Goal: Use online tool/utility: Utilize a website feature to perform a specific function

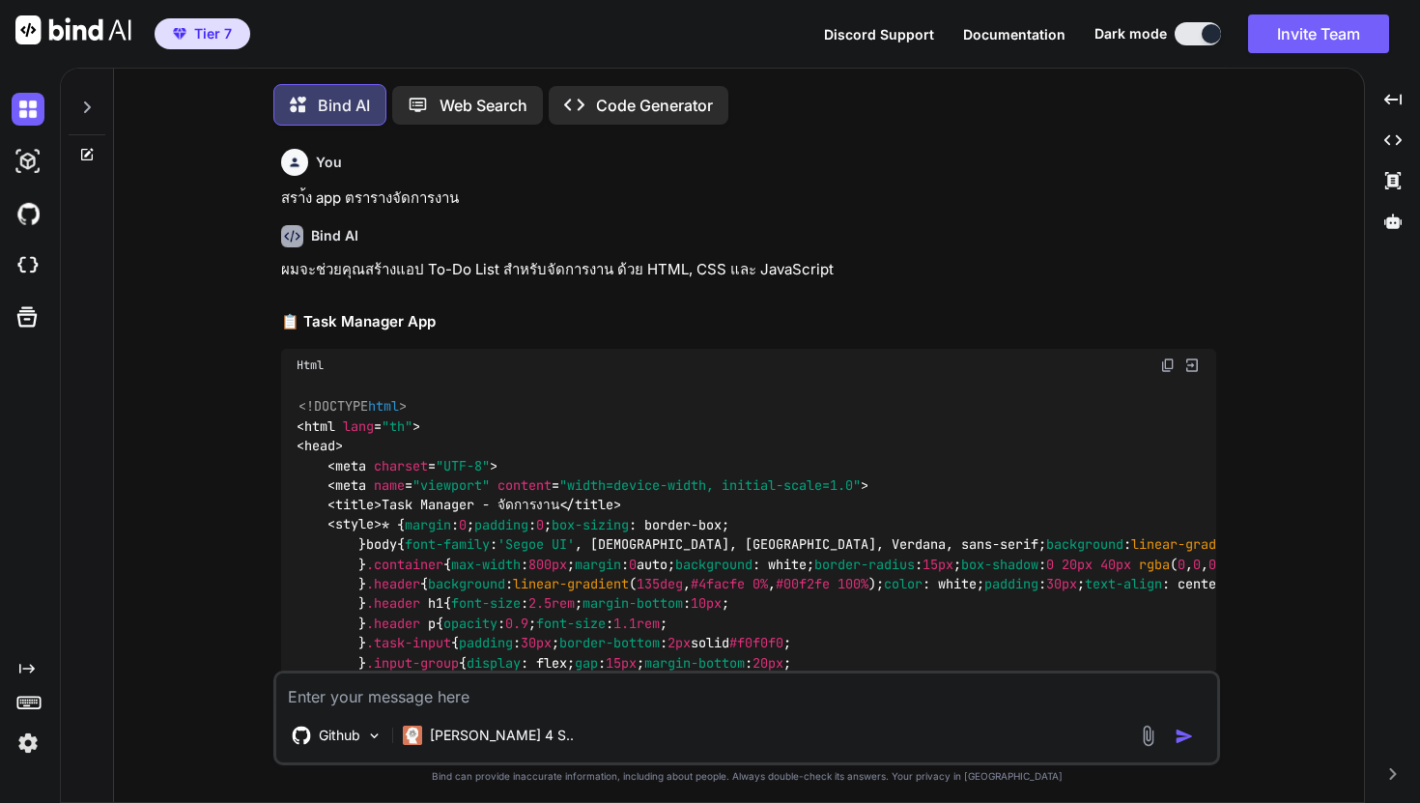
click at [26, 734] on img at bounding box center [28, 743] width 33 height 33
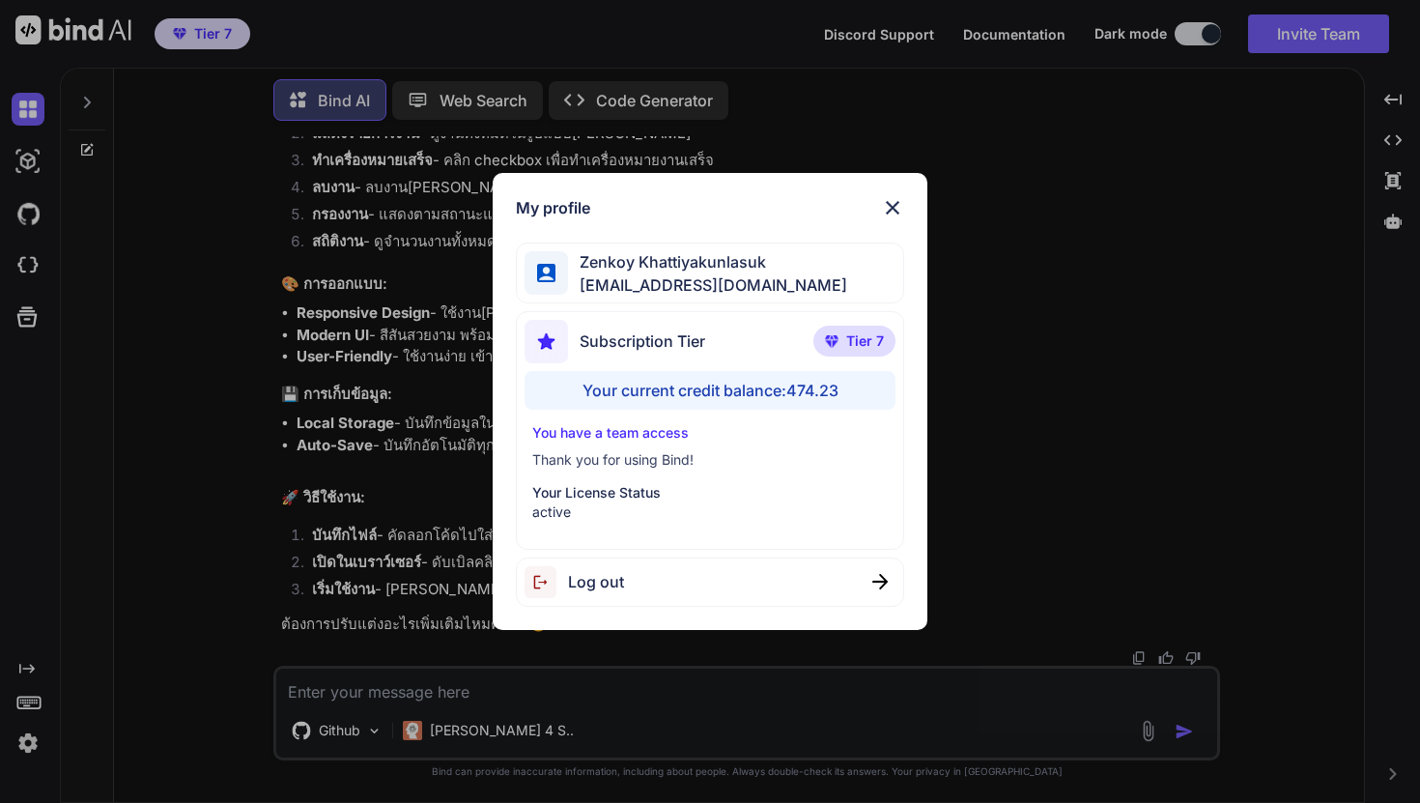
click at [171, 489] on div "My profile [PERSON_NAME] [EMAIL_ADDRESS][DOMAIN_NAME] Subscription Tier Tier 7 …" at bounding box center [710, 401] width 1420 height 803
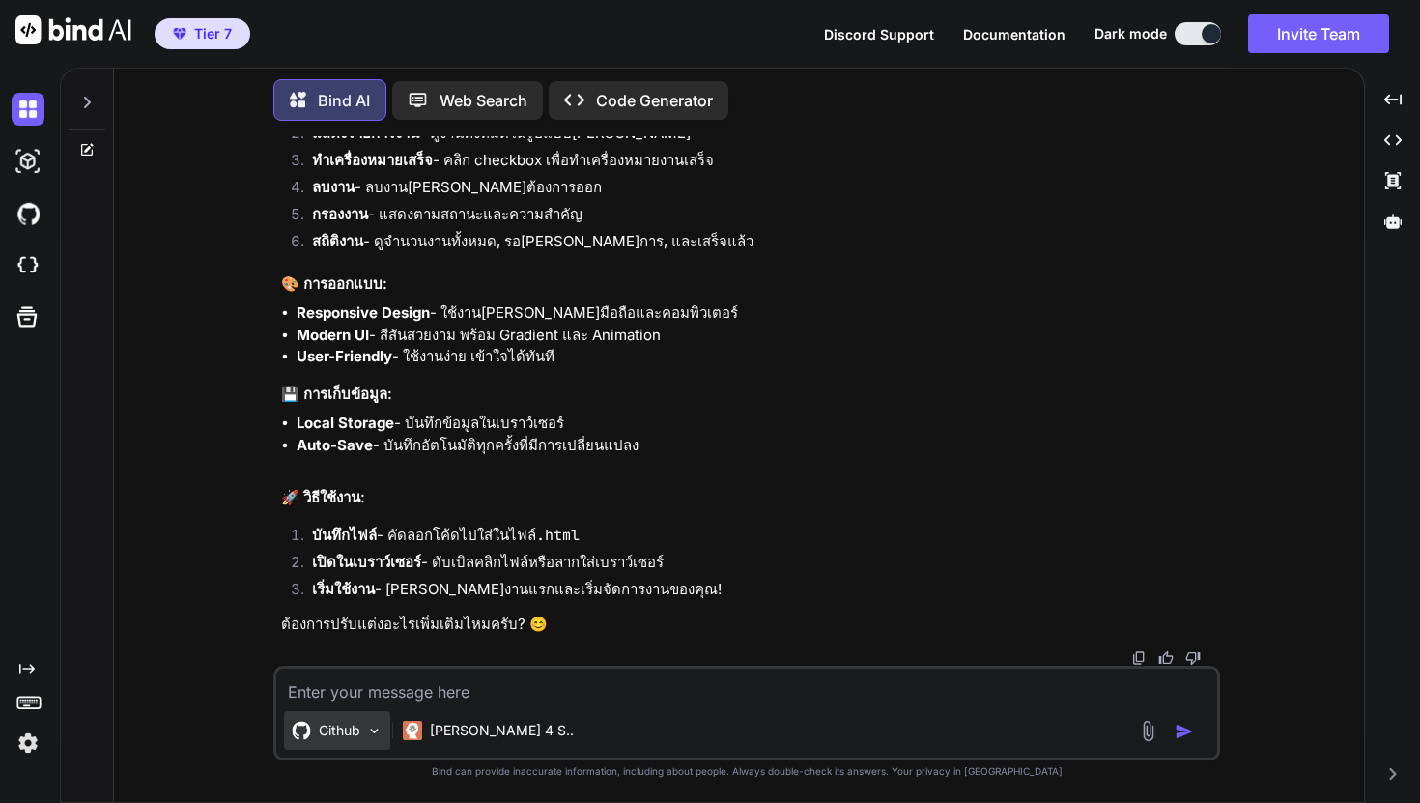
click at [382, 728] on img at bounding box center [374, 731] width 16 height 16
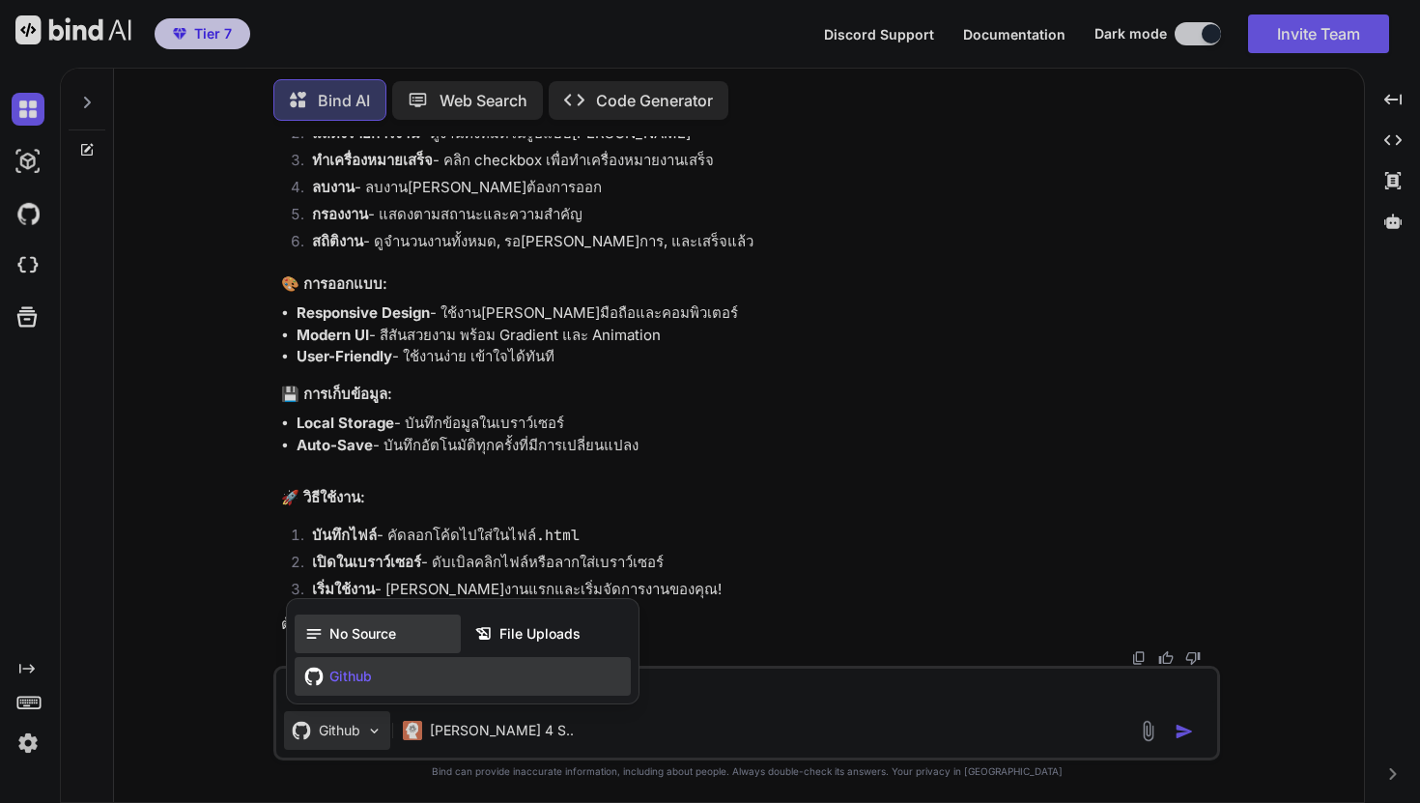
click at [371, 642] on span "No Source" at bounding box center [362, 633] width 67 height 19
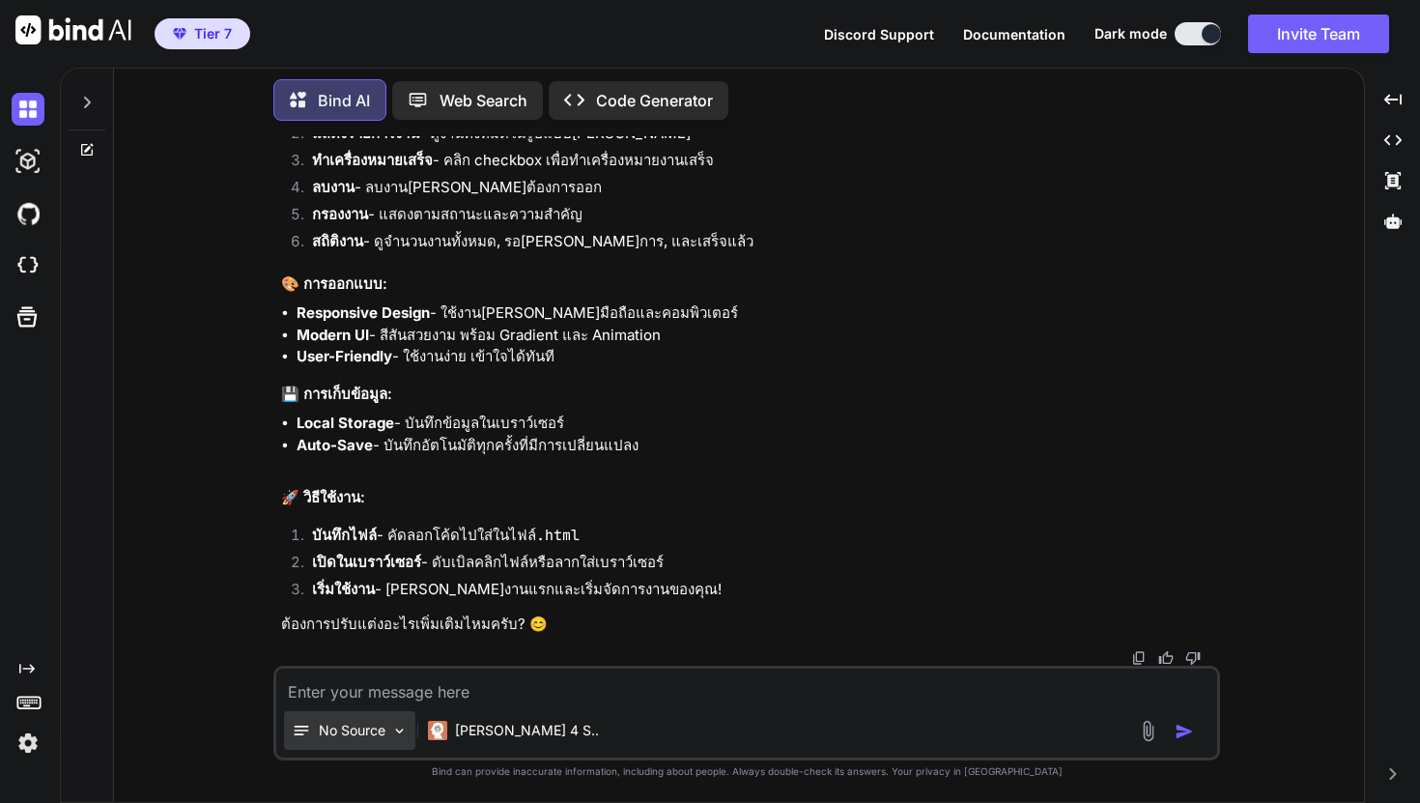
click at [361, 728] on p "No Source" at bounding box center [352, 730] width 67 height 19
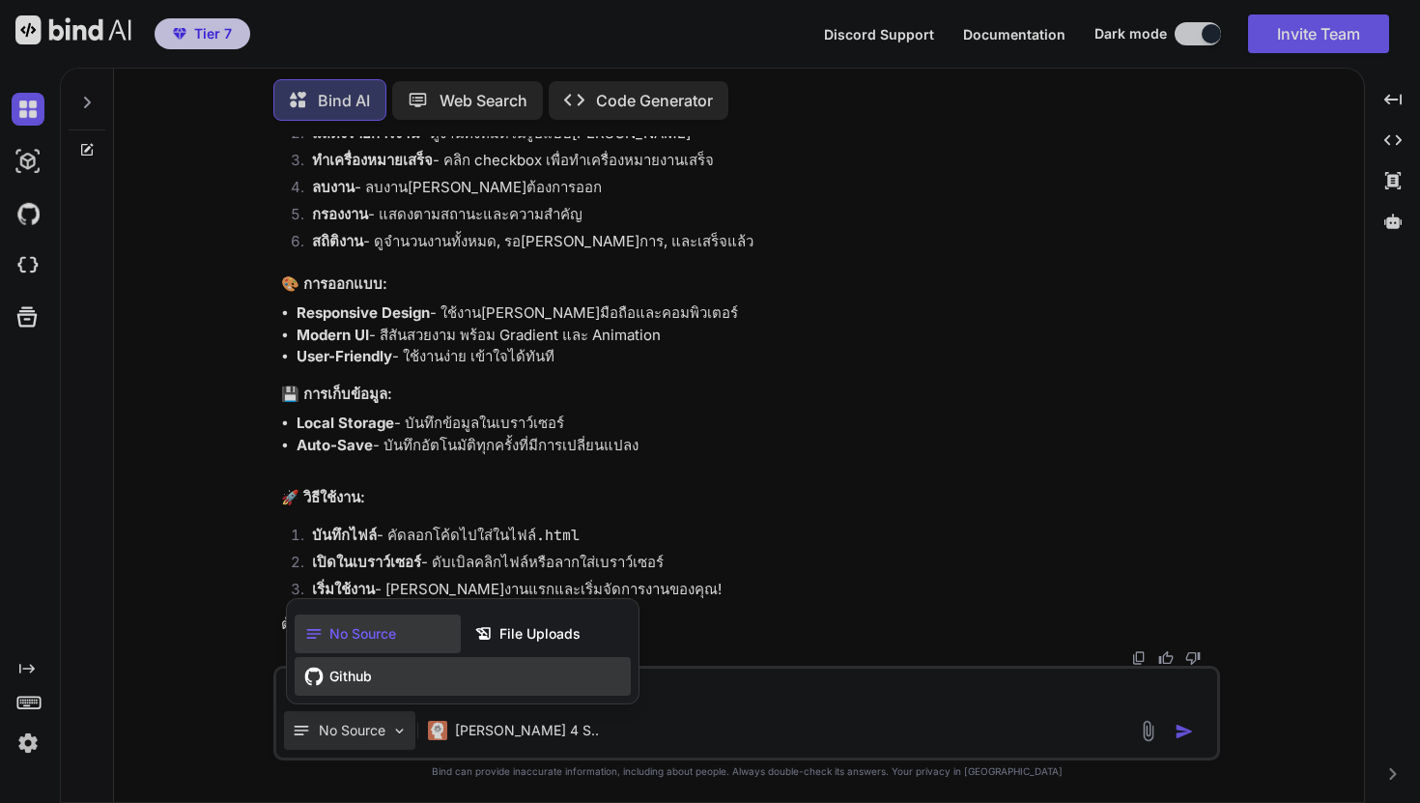
click at [367, 693] on div "Github" at bounding box center [463, 676] width 336 height 39
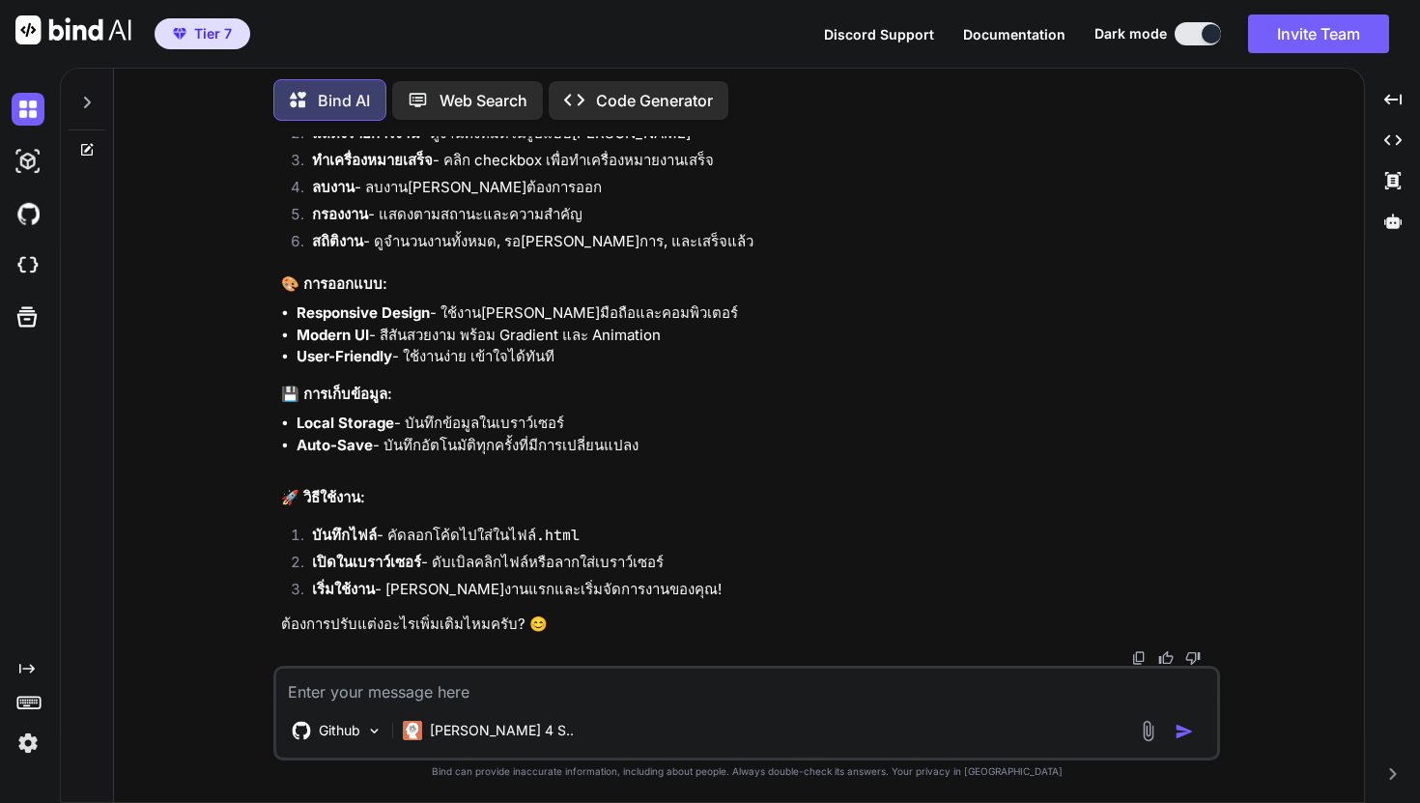
click at [26, 700] on icon at bounding box center [28, 701] width 27 height 27
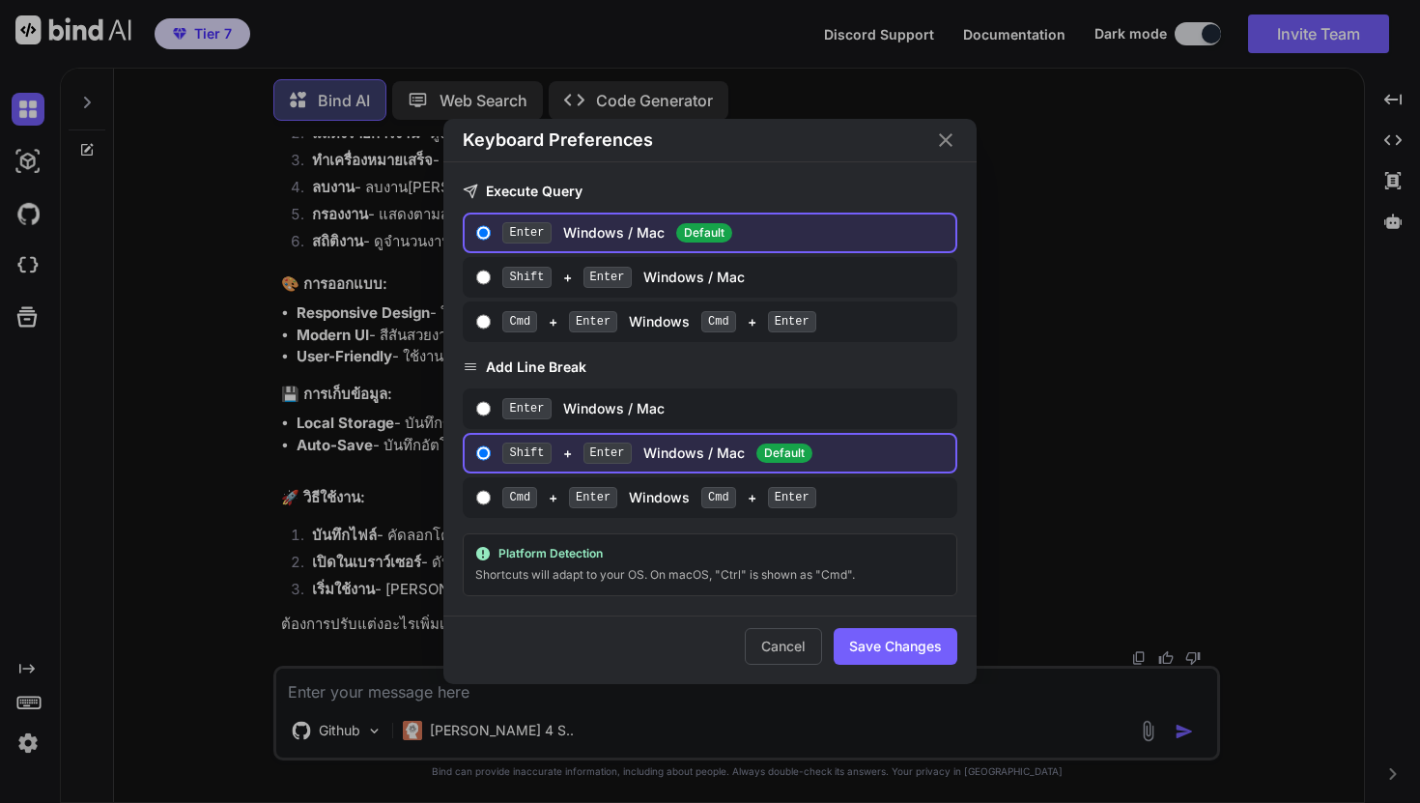
click at [642, 229] on div "Enter Windows / Mac Default" at bounding box center [724, 232] width 444 height 21
click at [491, 229] on input "Enter Windows / Mac Default" at bounding box center [483, 232] width 14 height 15
click at [884, 646] on button "Save Changes" at bounding box center [896, 646] width 124 height 37
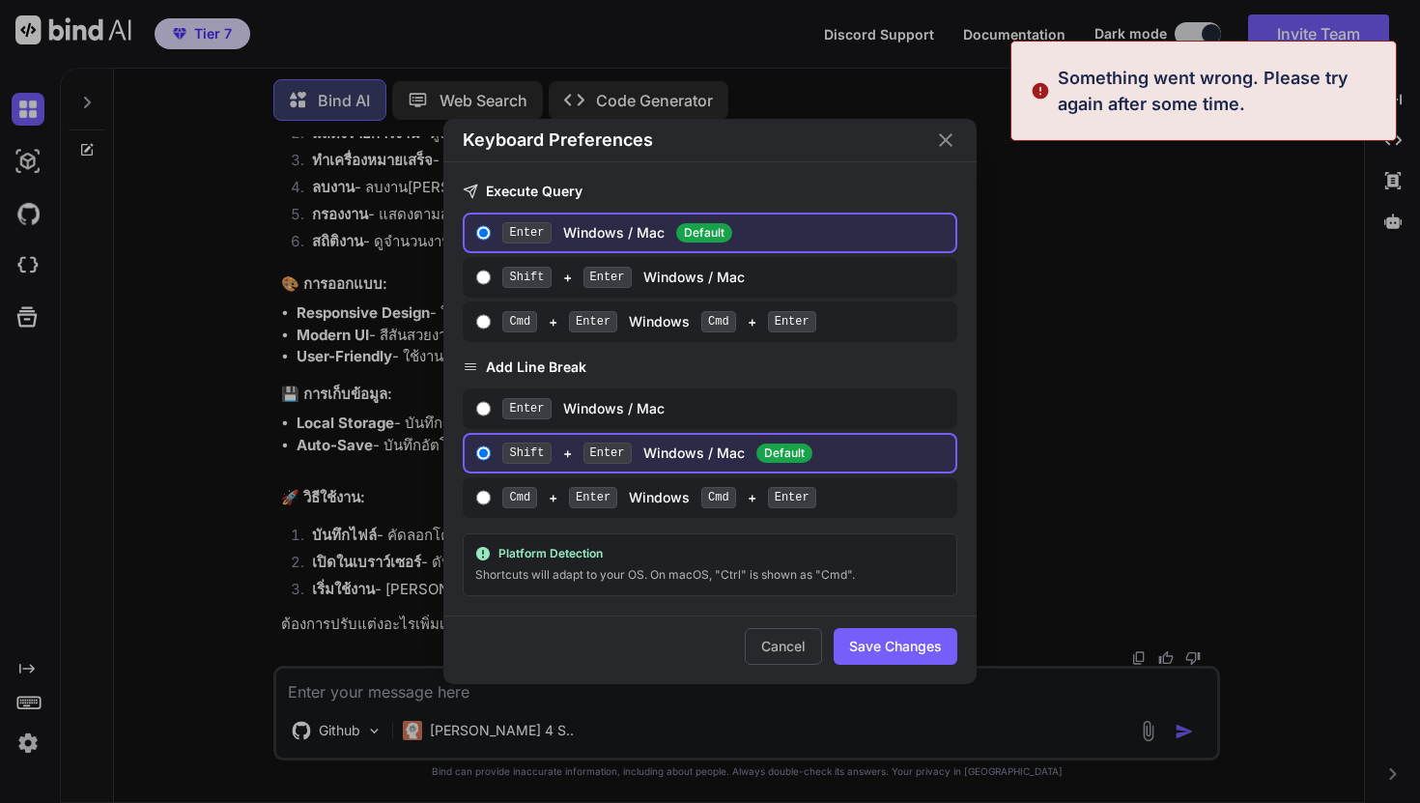
click at [883, 646] on button "Save Changes" at bounding box center [896, 646] width 124 height 37
type textarea "x"
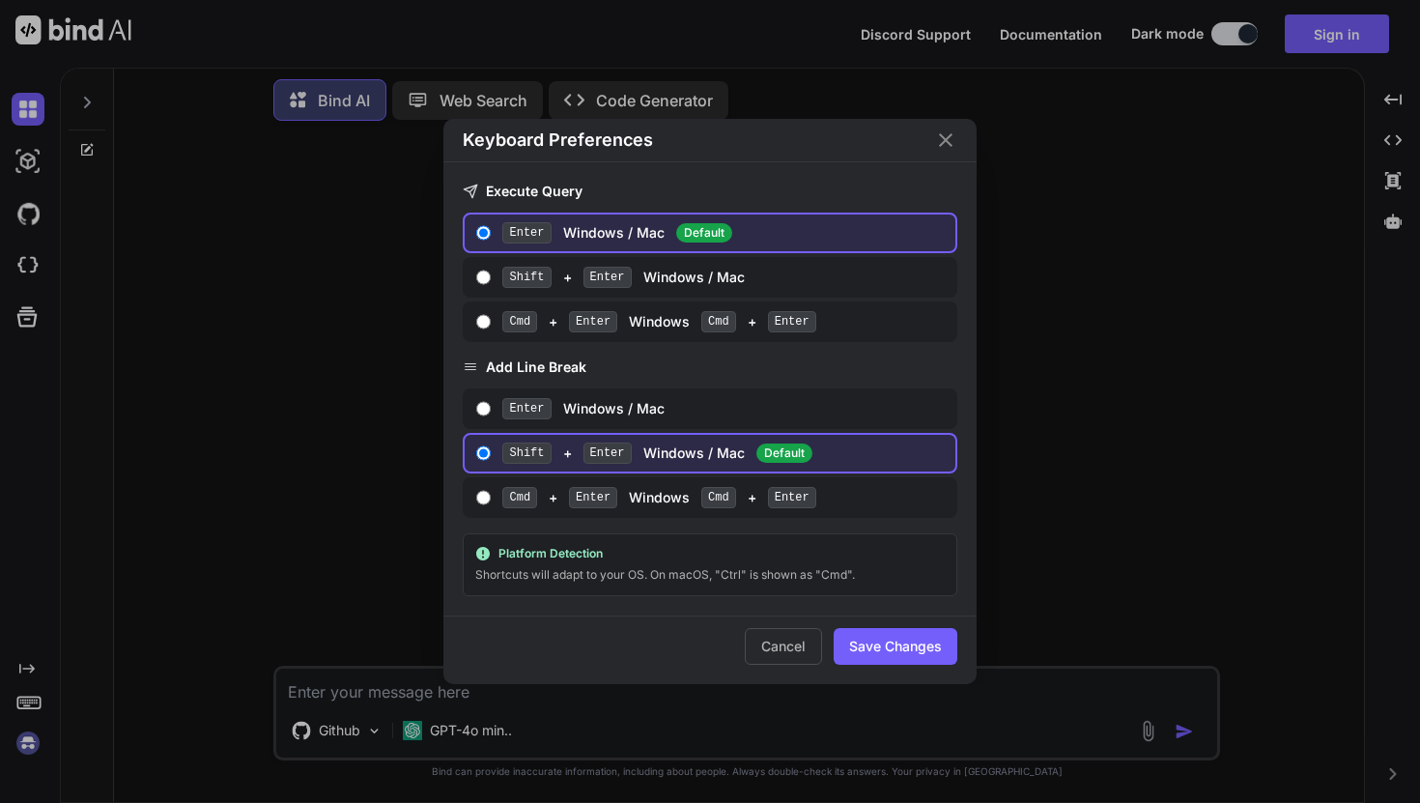
click at [939, 142] on icon "Close" at bounding box center [945, 139] width 23 height 23
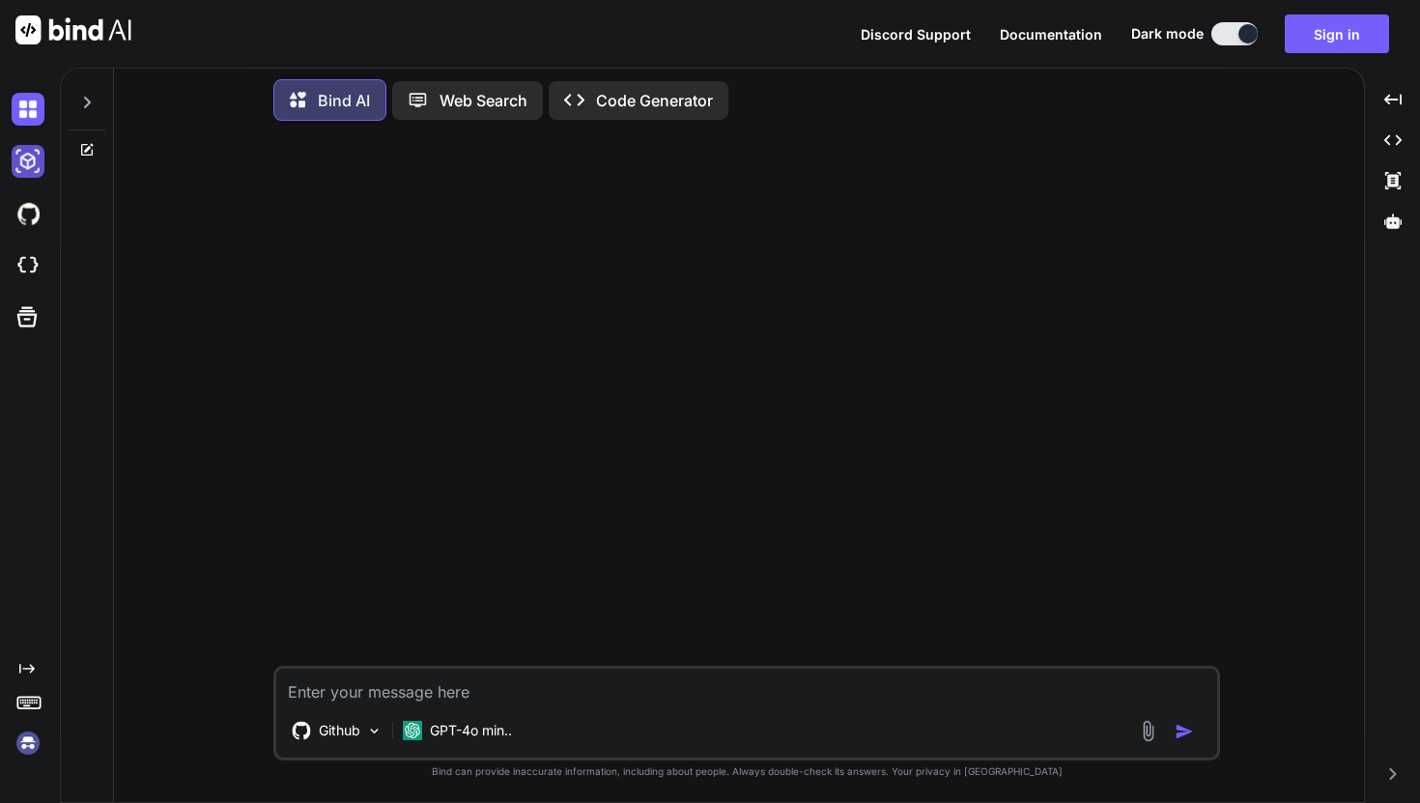
click at [33, 159] on img at bounding box center [28, 161] width 33 height 33
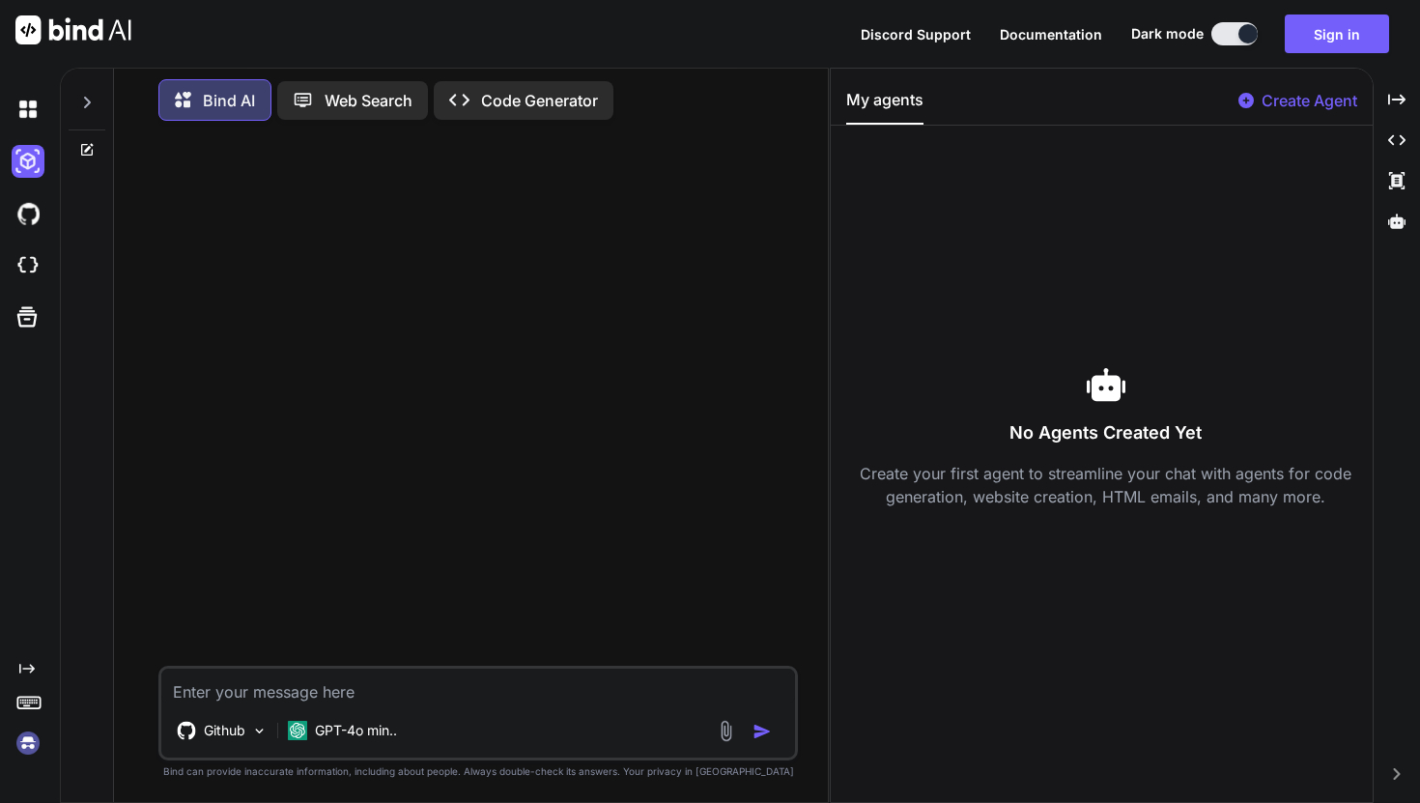
click at [455, 82] on div "Created with Pixso. Code Generator" at bounding box center [524, 100] width 180 height 39
type textarea "C"
click at [487, 89] on p "Code Generator" at bounding box center [539, 100] width 117 height 23
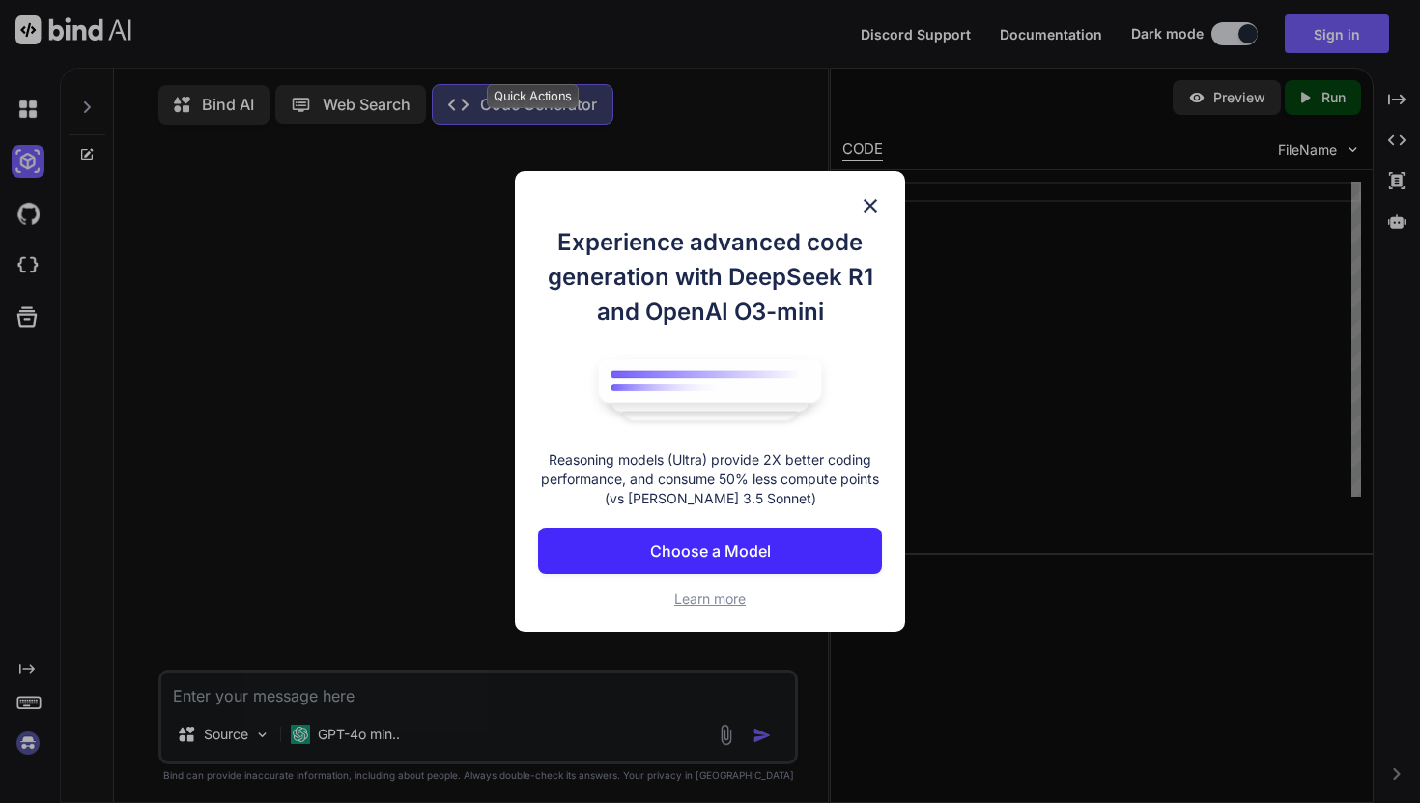
click at [762, 550] on p "Choose a Model" at bounding box center [710, 550] width 121 height 23
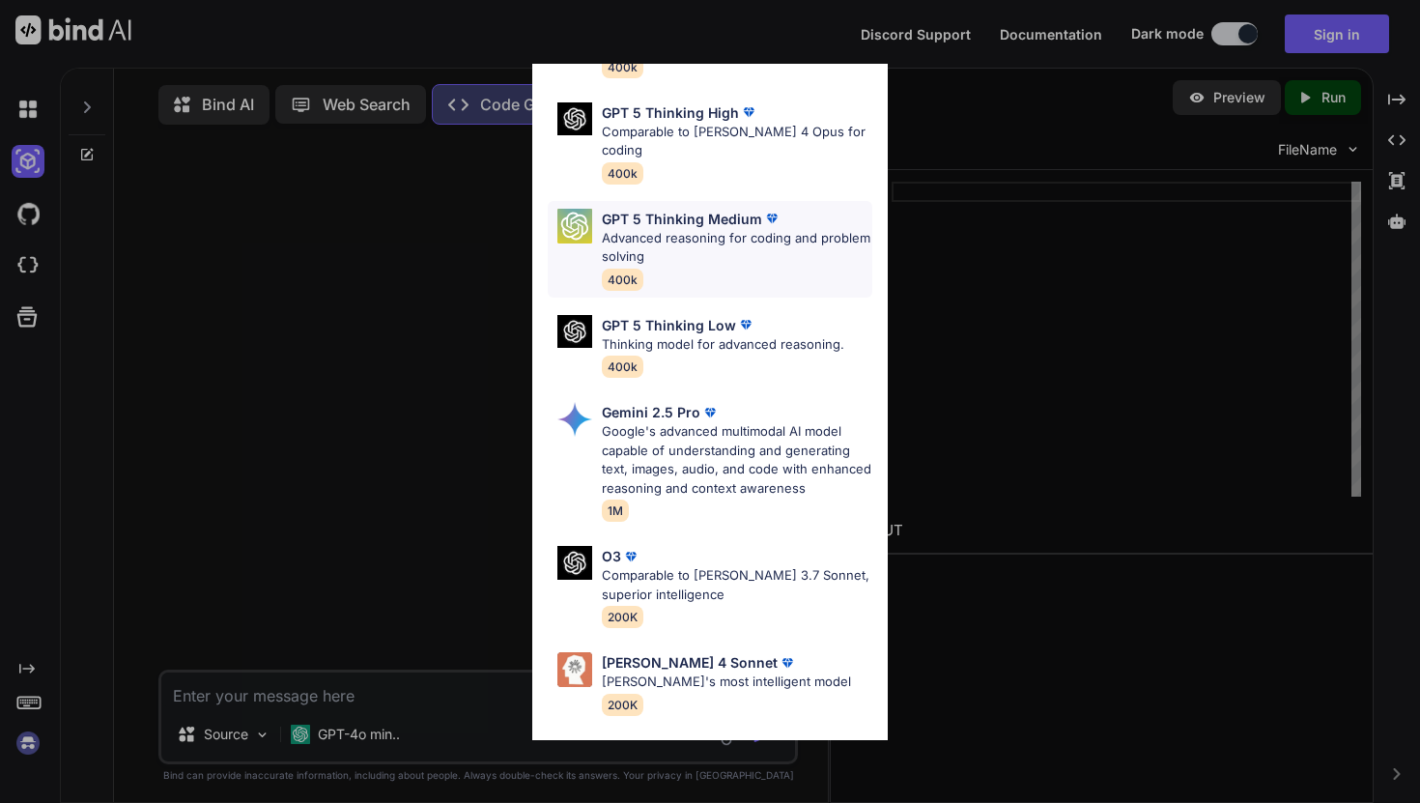
scroll to position [199, 0]
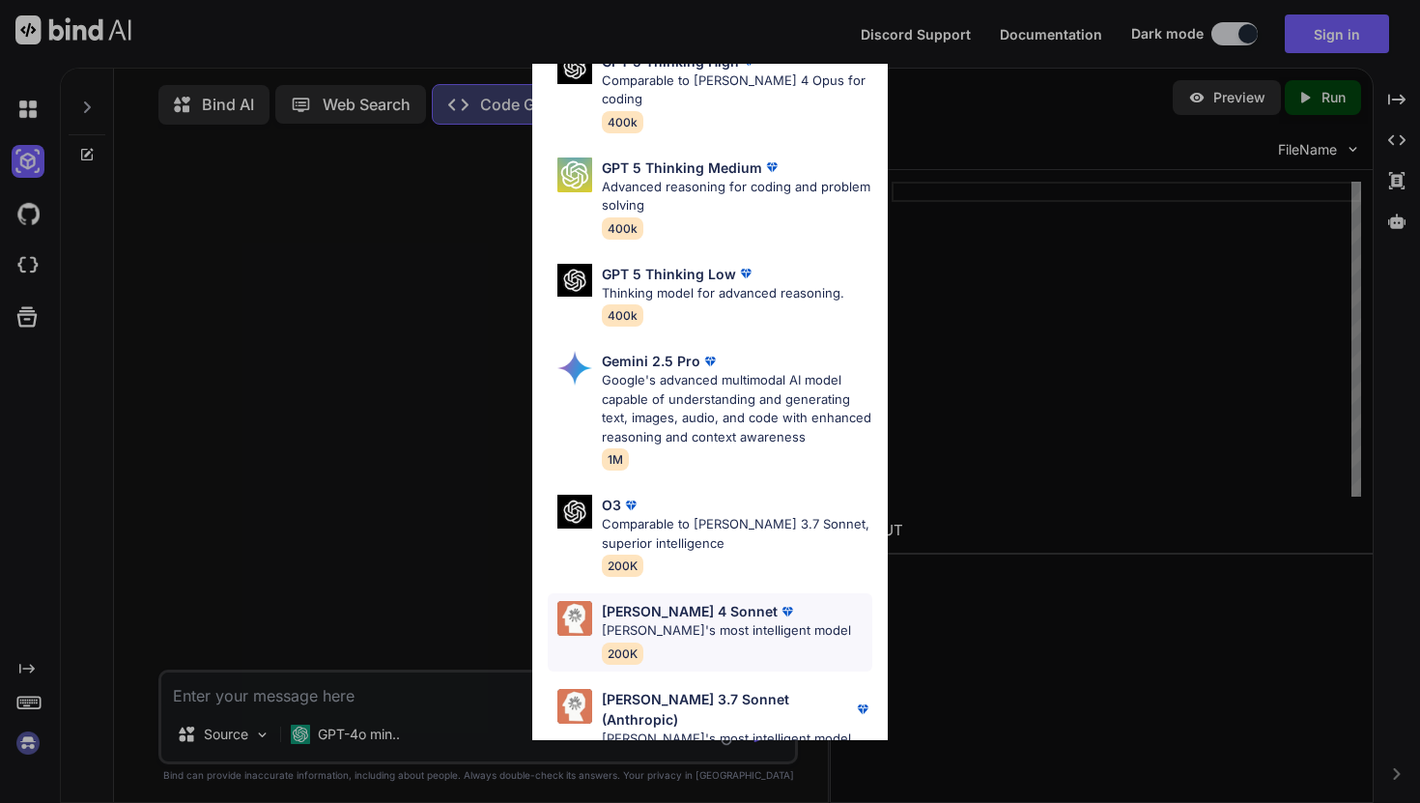
click at [708, 621] on p "[PERSON_NAME]'s most intelligent model" at bounding box center [726, 630] width 249 height 19
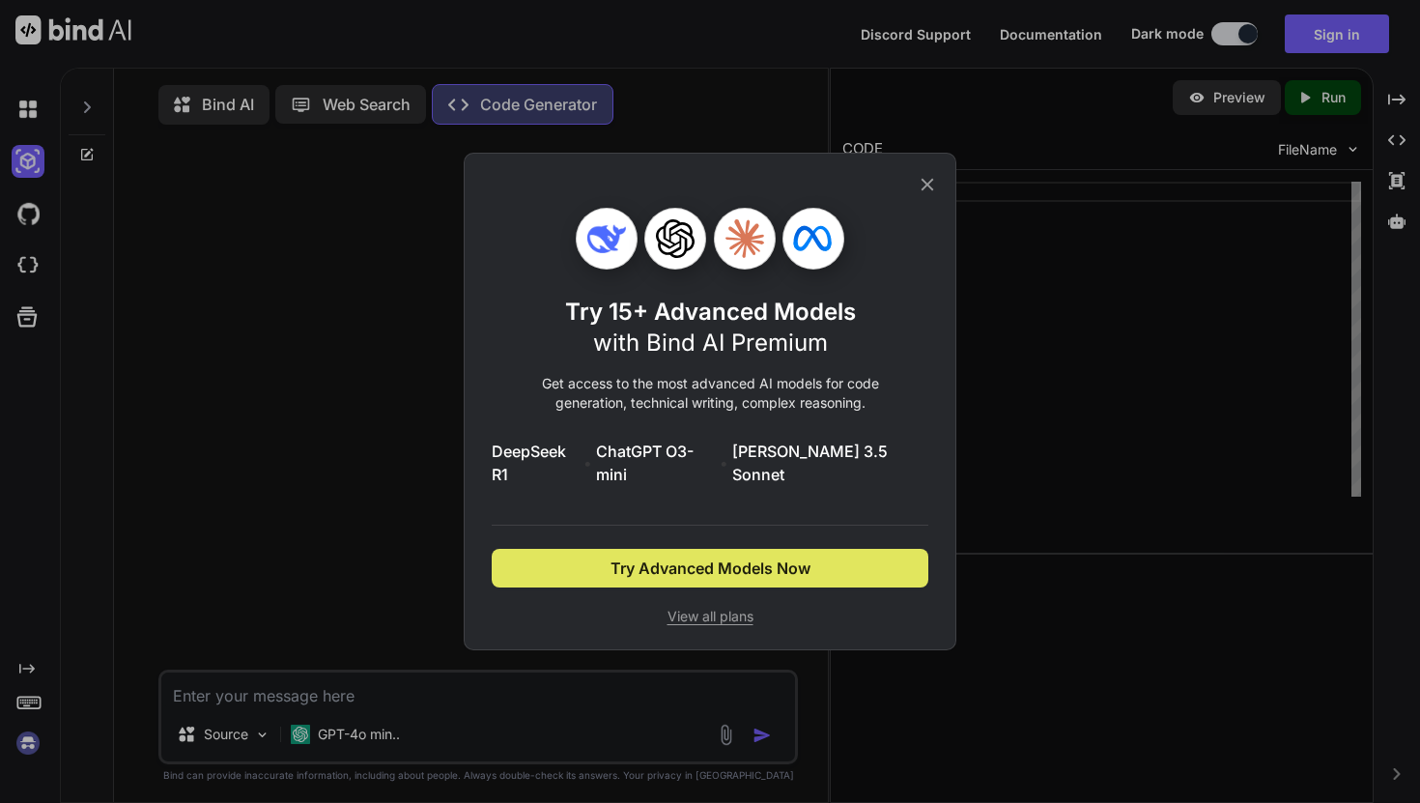
click at [784, 557] on span "Try Advanced Models Now" at bounding box center [711, 568] width 200 height 23
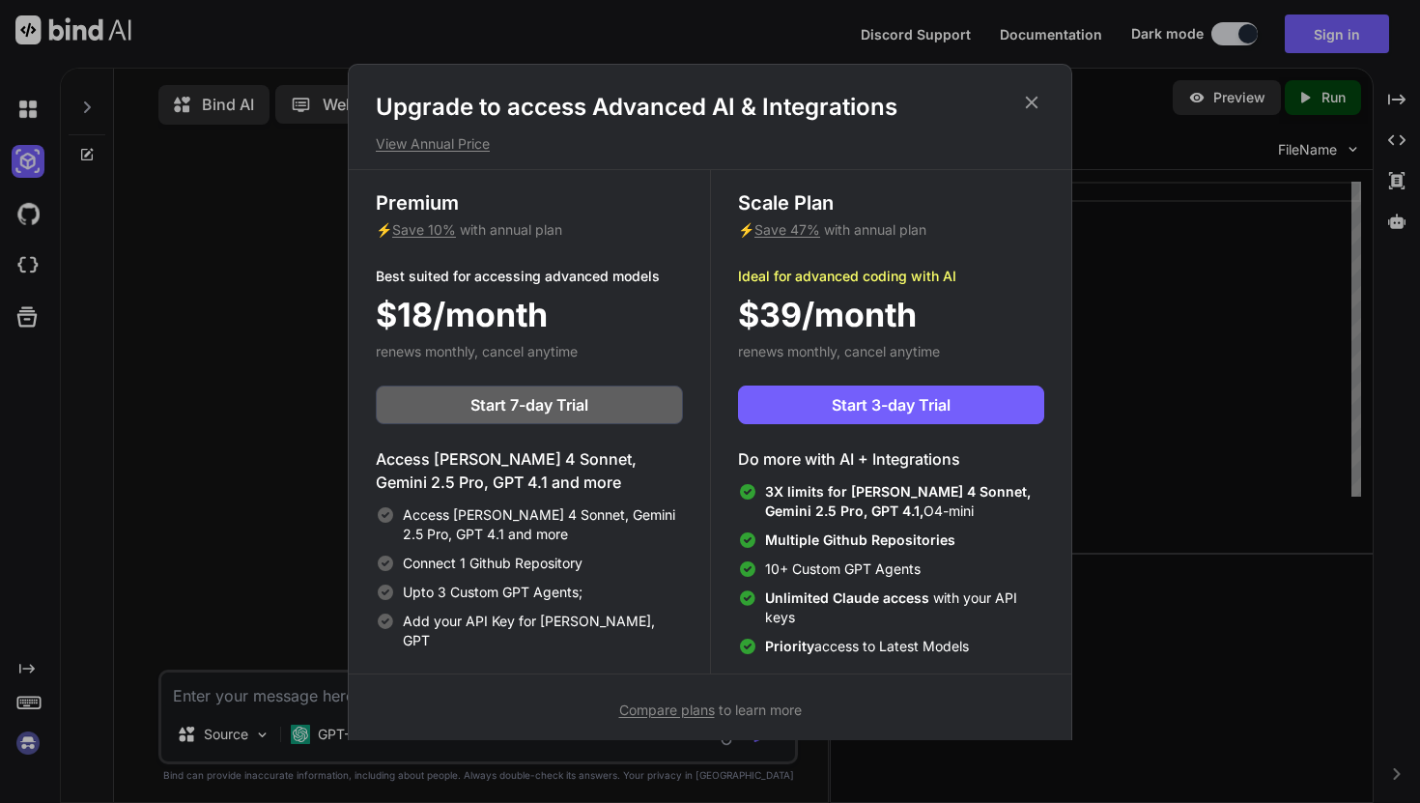
click at [1028, 94] on icon at bounding box center [1031, 102] width 21 height 21
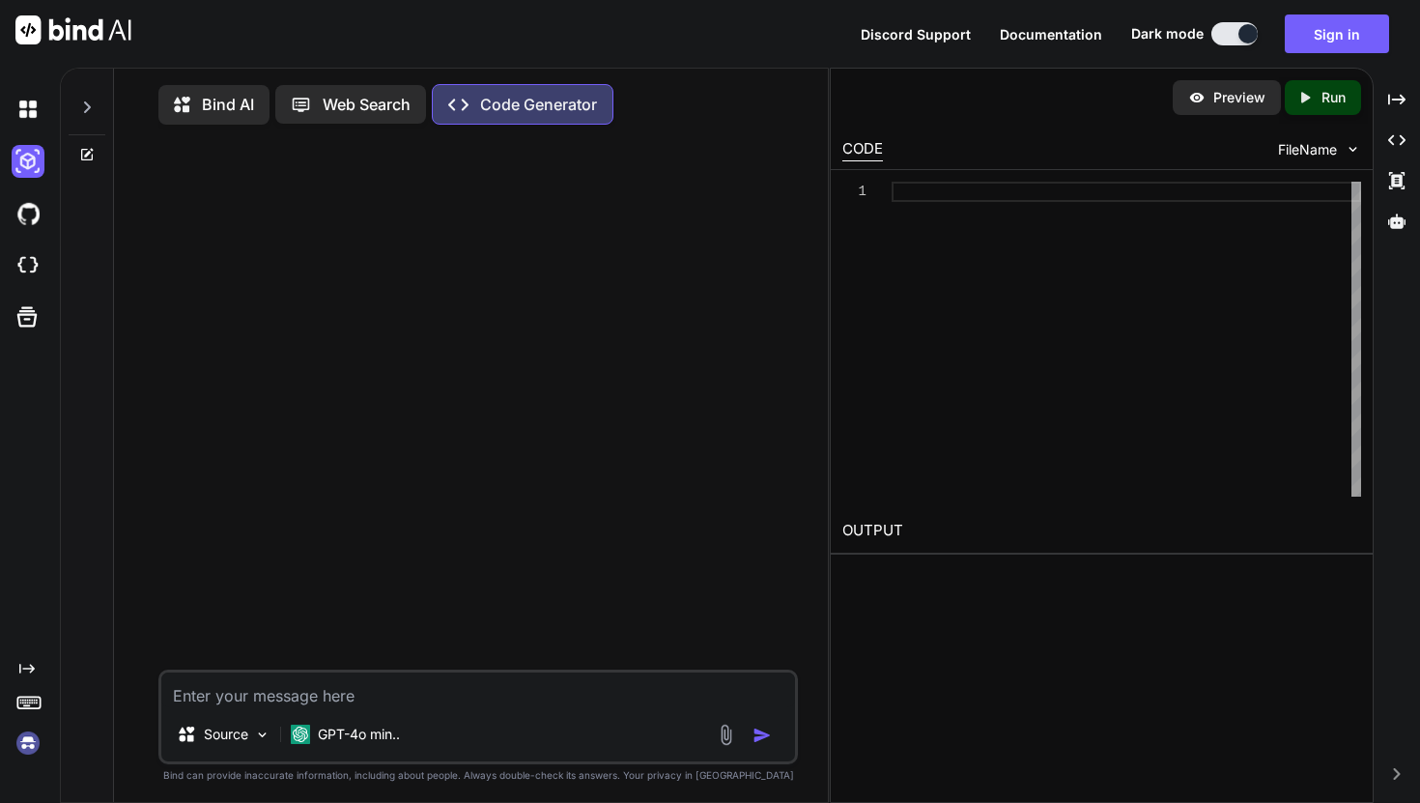
click at [1243, 24] on button at bounding box center [1235, 33] width 46 height 23
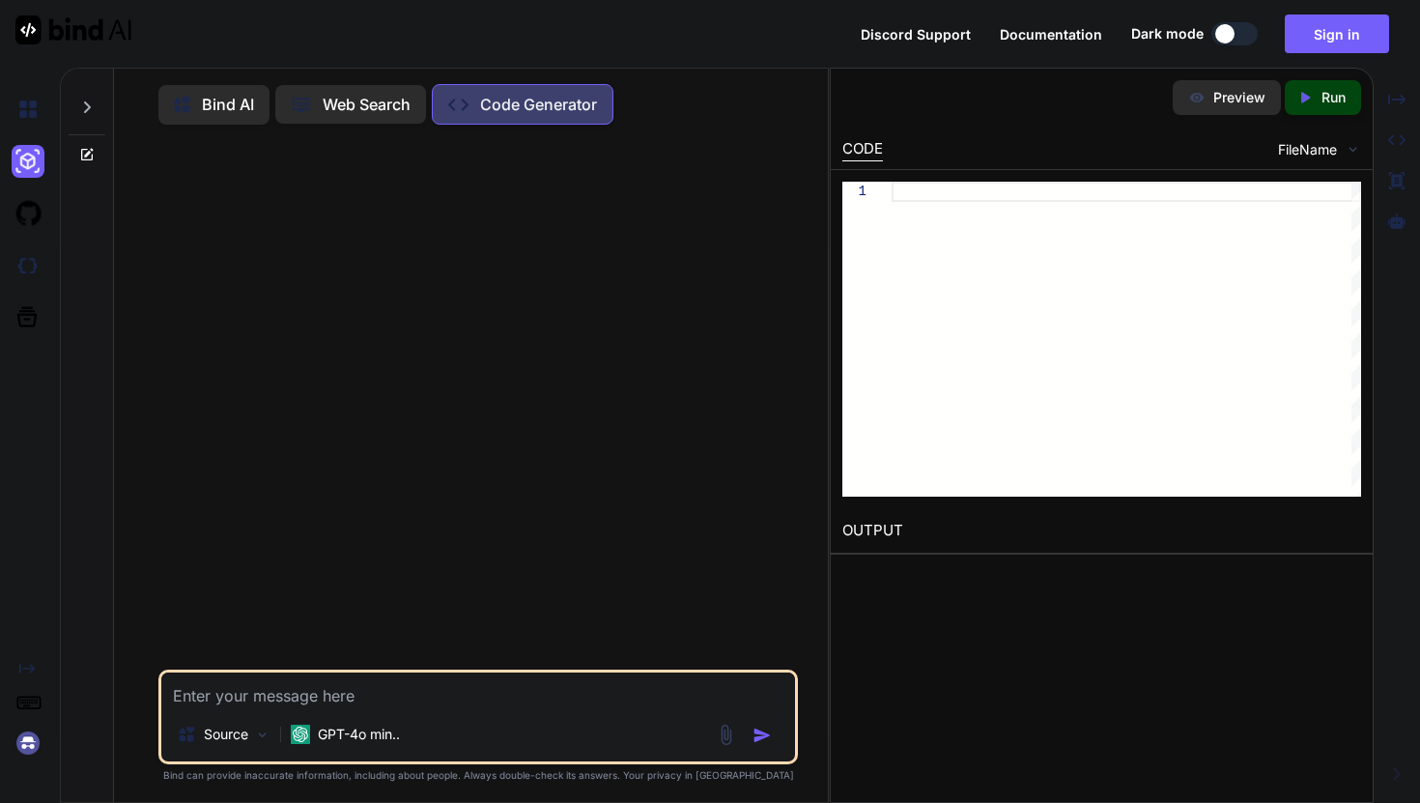
click at [1246, 27] on button at bounding box center [1235, 33] width 46 height 23
type textarea "x"
